Goal: Task Accomplishment & Management: Manage account settings

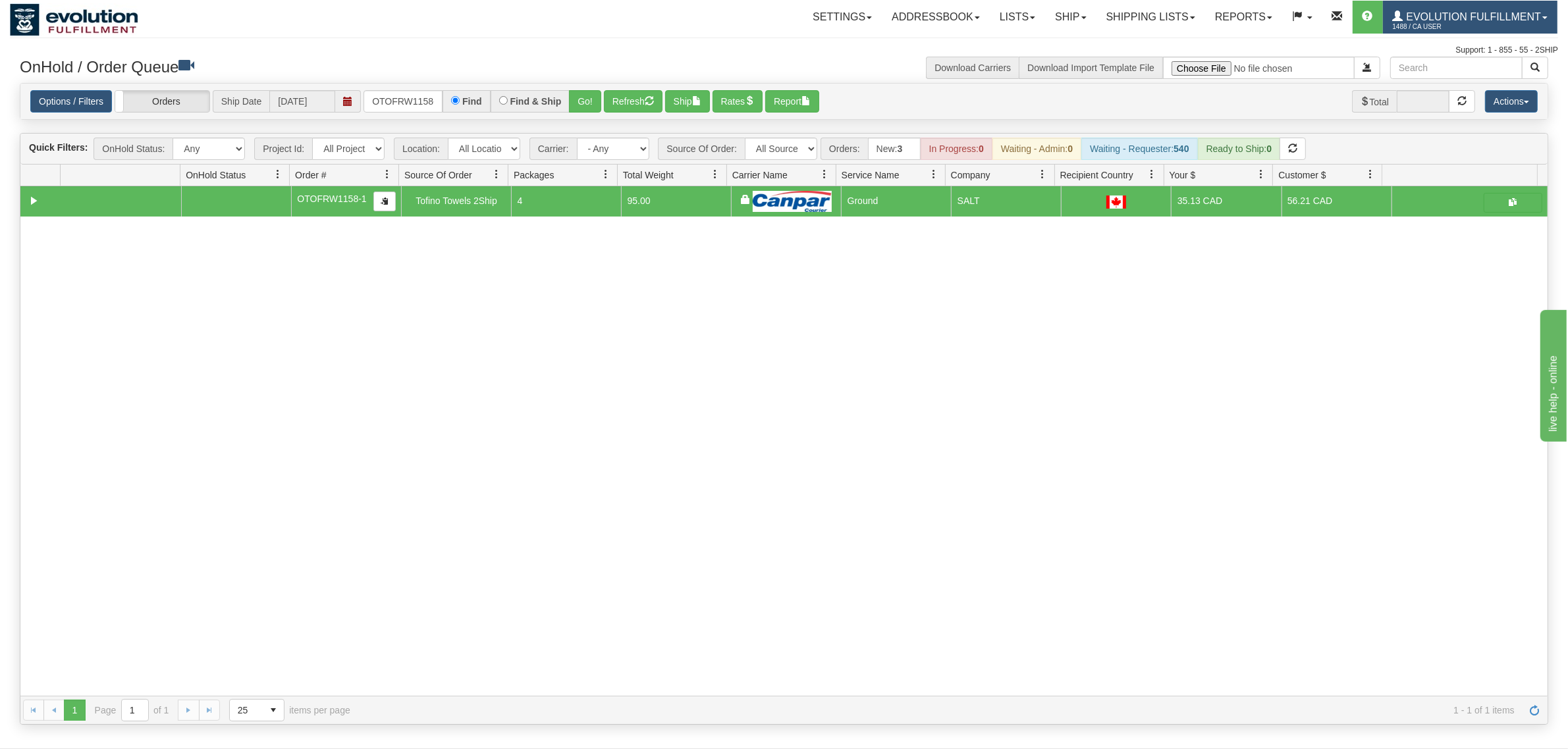
click at [1478, 21] on span "1488 / CA User" at bounding box center [1442, 27] width 98 height 13
click at [1479, 79] on span "LOG OUT" at bounding box center [1470, 80] width 41 height 10
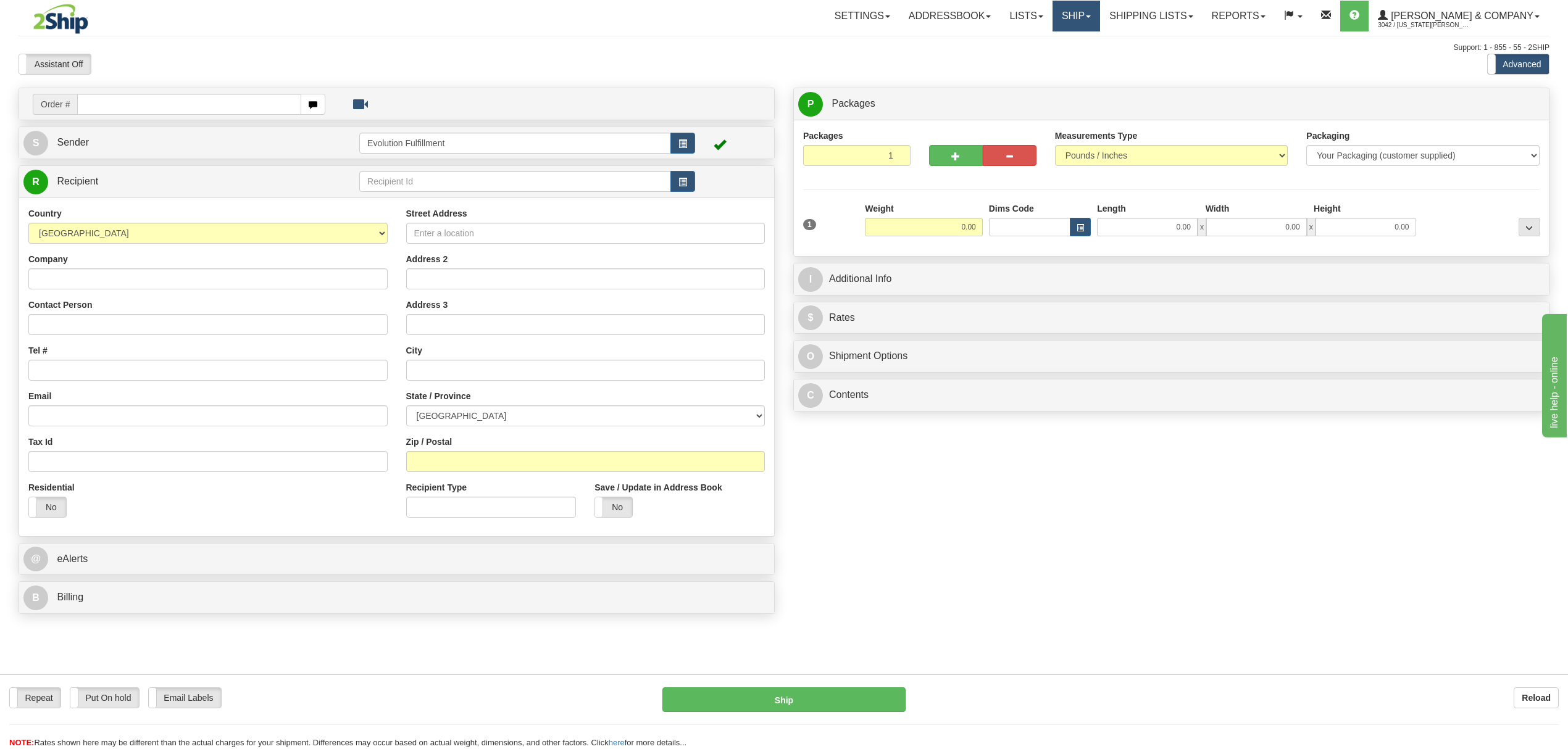
click at [1100, 25] on link "Ship" at bounding box center [1076, 16] width 48 height 31
click at [1084, 57] on span "OnHold / Order Queue" at bounding box center [1043, 59] width 87 height 10
